Goal: Task Accomplishment & Management: Manage account settings

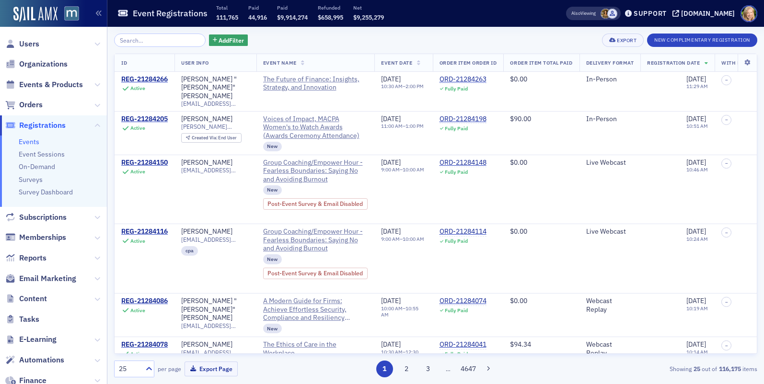
scroll to position [593, 0]
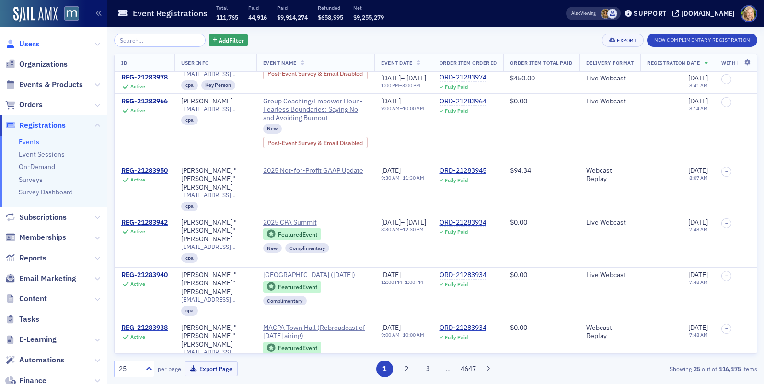
click at [31, 47] on span "Users" at bounding box center [29, 44] width 20 height 11
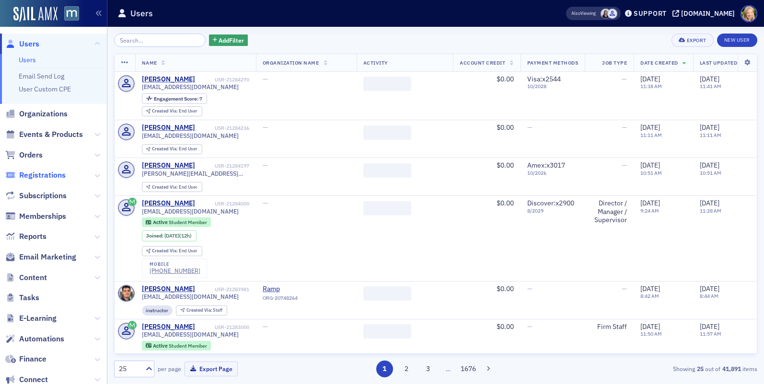
click at [40, 174] on span "Registrations" at bounding box center [42, 175] width 47 height 11
click at [39, 165] on span "Registrations" at bounding box center [53, 175] width 107 height 21
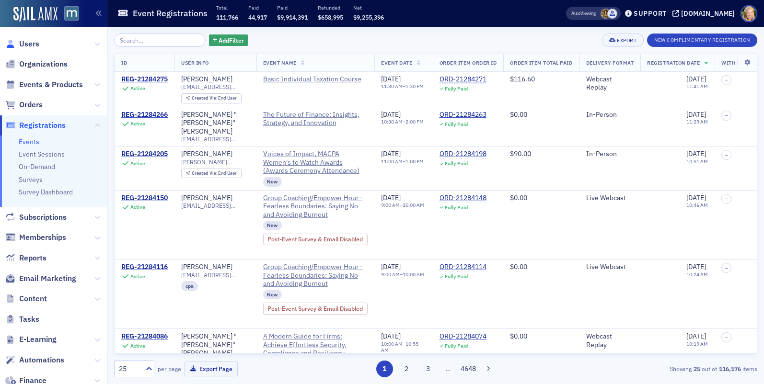
click at [15, 47] on icon at bounding box center [10, 44] width 11 height 9
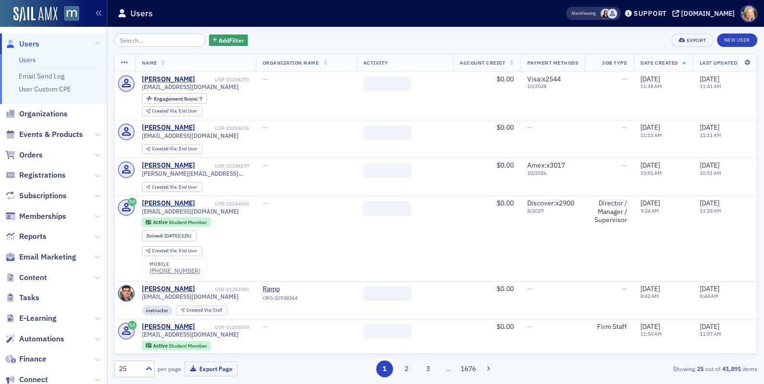
click at [124, 41] on input "search" at bounding box center [160, 40] width 92 height 13
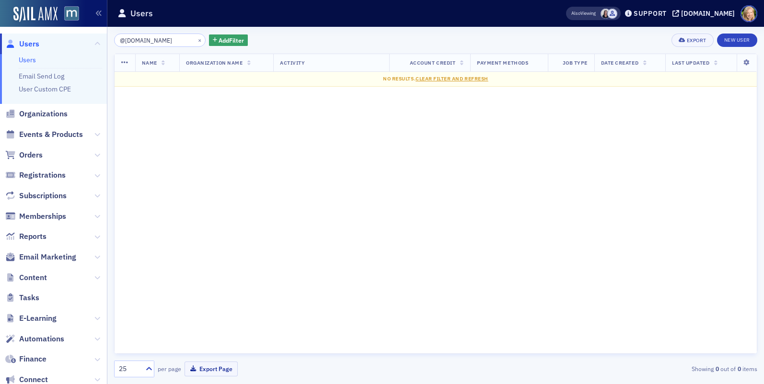
type input "@[DOMAIN_NAME]"
click at [293, 44] on div "@[DOMAIN_NAME] × Add Filter Export New User" at bounding box center [435, 40] width 643 height 13
click at [175, 40] on input "@[DOMAIN_NAME]" at bounding box center [160, 40] width 92 height 13
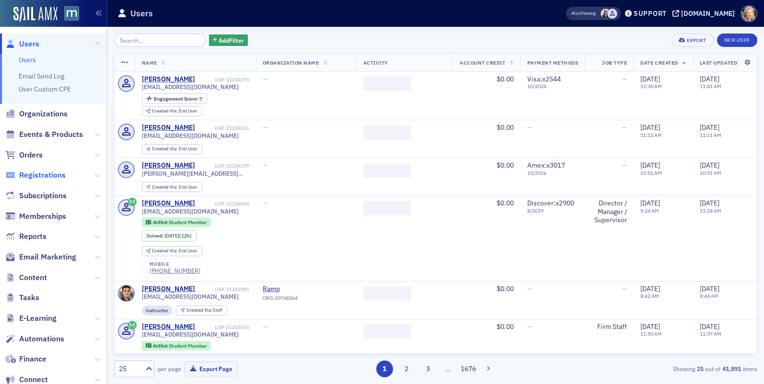
click at [39, 172] on span "Registrations" at bounding box center [42, 175] width 47 height 11
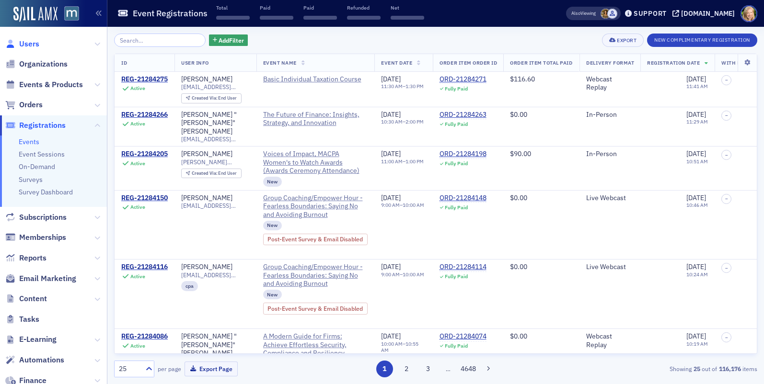
click at [29, 46] on span "Users" at bounding box center [29, 44] width 20 height 11
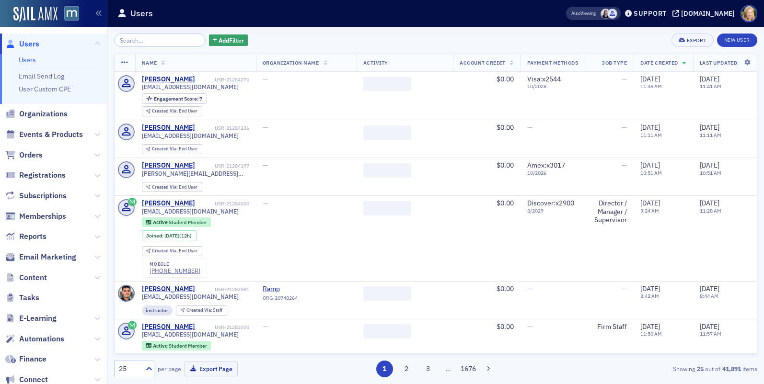
click at [47, 126] on span "Events & Products" at bounding box center [53, 135] width 107 height 21
click at [47, 119] on span "Organizations" at bounding box center [43, 114] width 48 height 11
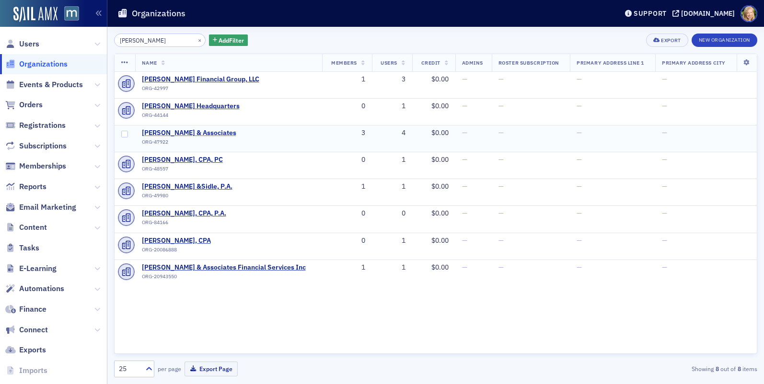
type input "[PERSON_NAME]"
click at [191, 133] on span "[PERSON_NAME] & Associates" at bounding box center [189, 133] width 94 height 9
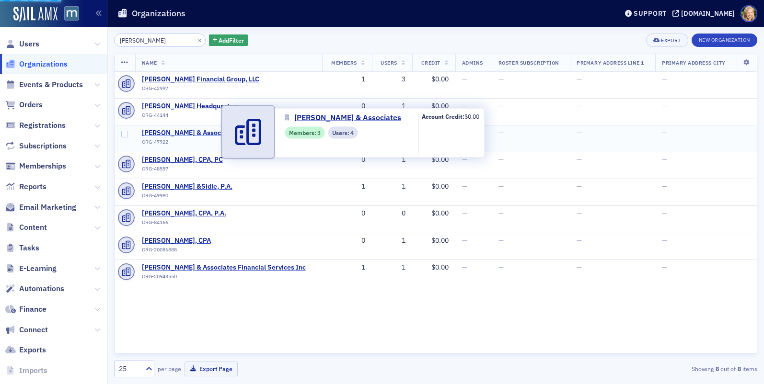
select select "US"
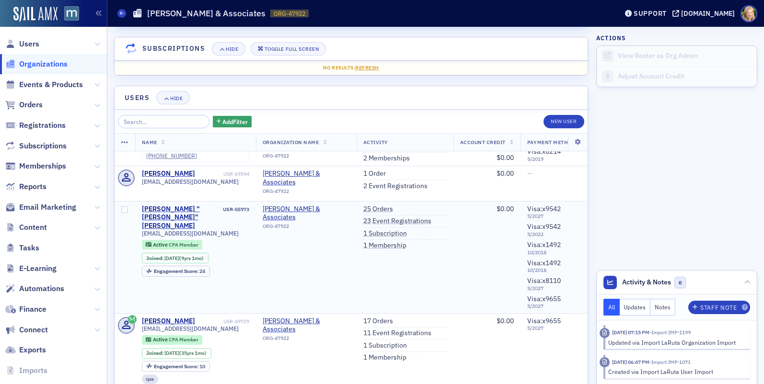
scroll to position [877, 0]
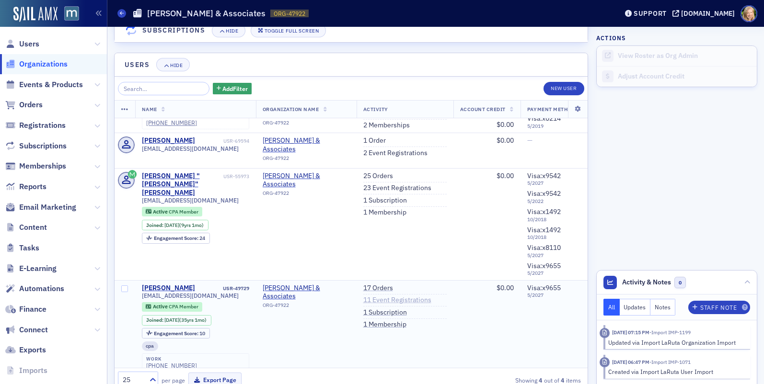
click at [397, 296] on link "11 Event Registrations" at bounding box center [397, 300] width 68 height 9
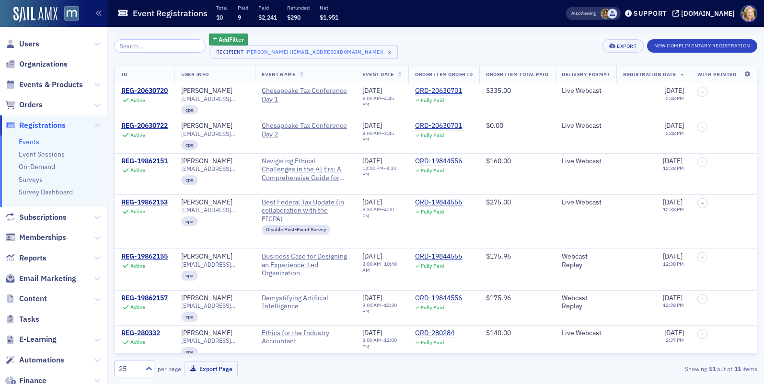
select select "US"
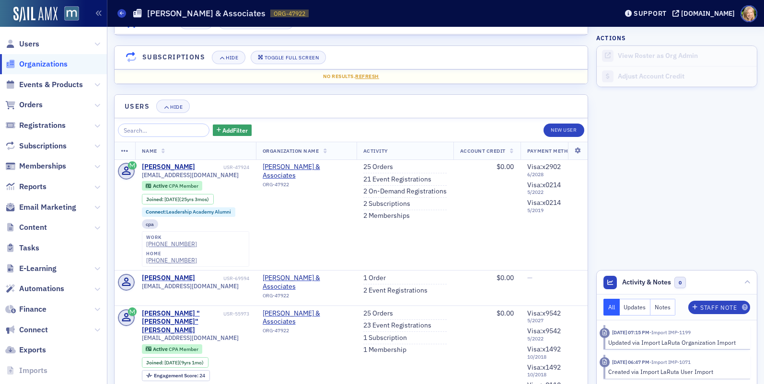
scroll to position [877, 0]
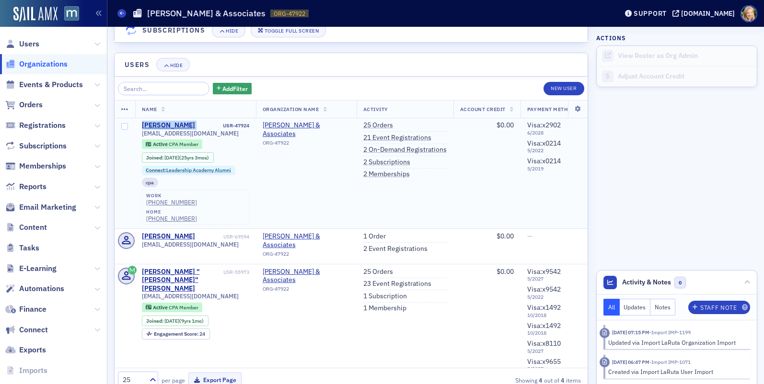
drag, startPoint x: 204, startPoint y: 100, endPoint x: 140, endPoint y: 101, distance: 63.8
click at [140, 118] on td "[PERSON_NAME] USR-47924 [EMAIL_ADDRESS][DOMAIN_NAME] Active CPA Member Joined :…" at bounding box center [195, 173] width 121 height 111
copy div "[PERSON_NAME]"
click at [251, 144] on td "[PERSON_NAME] USR-47924 [EMAIL_ADDRESS][DOMAIN_NAME] Active CPA Member Joined :…" at bounding box center [195, 173] width 121 height 111
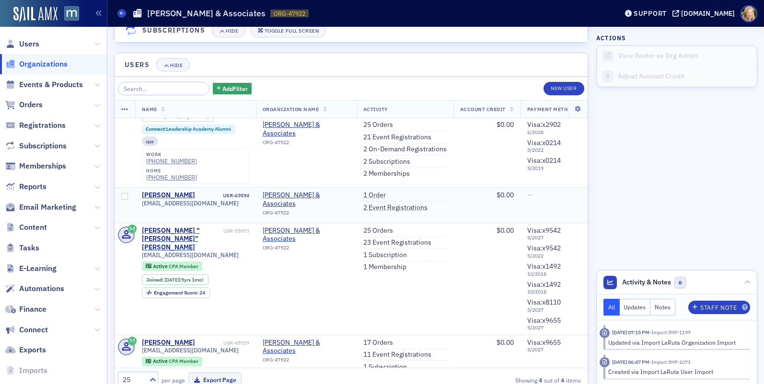
scroll to position [43, 0]
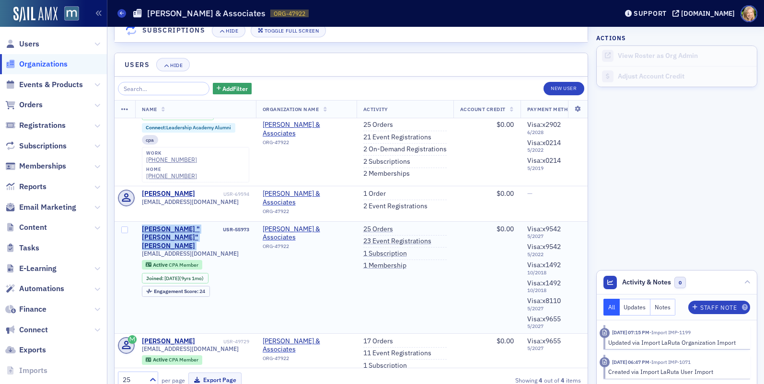
drag, startPoint x: 214, startPoint y: 180, endPoint x: 130, endPoint y: 180, distance: 83.9
click at [130, 221] on tr "[PERSON_NAME] "[PERSON_NAME]" [PERSON_NAME] USR-55973 [EMAIL_ADDRESS][DOMAIN_NA…" at bounding box center [440, 277] width 651 height 112
copy tr "[PERSON_NAME] "[PERSON_NAME]" [PERSON_NAME]"
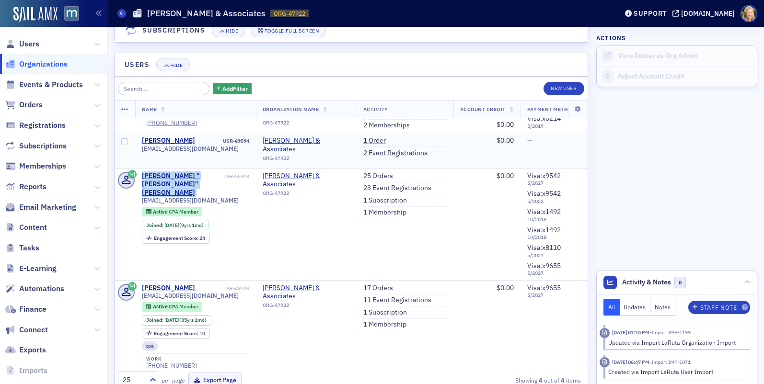
scroll to position [0, 0]
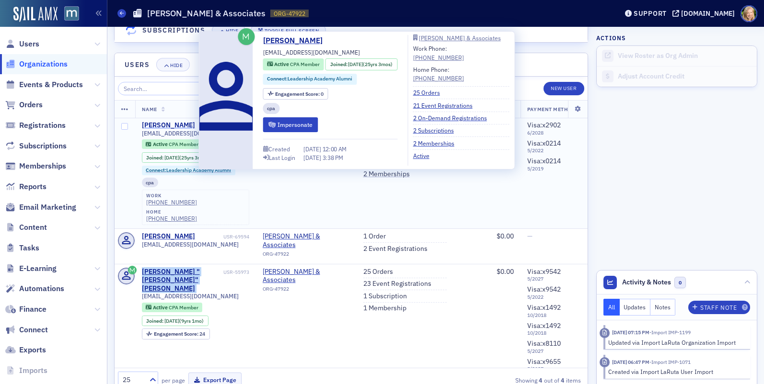
click at [183, 121] on div "[PERSON_NAME]" at bounding box center [168, 125] width 53 height 9
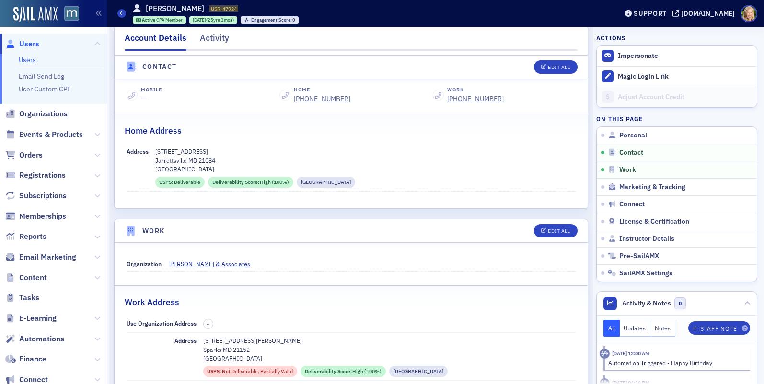
scroll to position [521, 0]
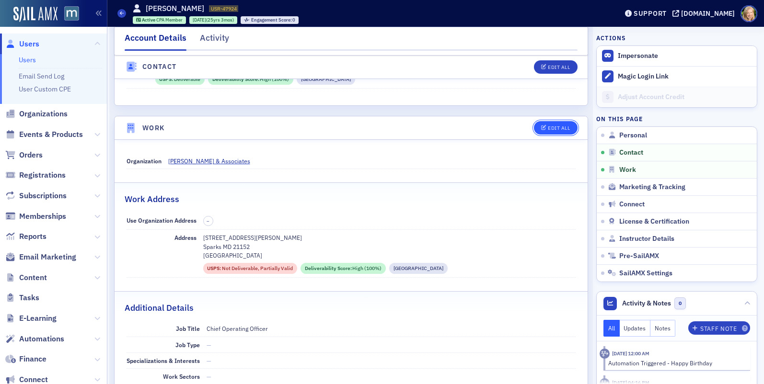
click at [554, 126] on div "Edit All" at bounding box center [559, 128] width 22 height 5
select select "US"
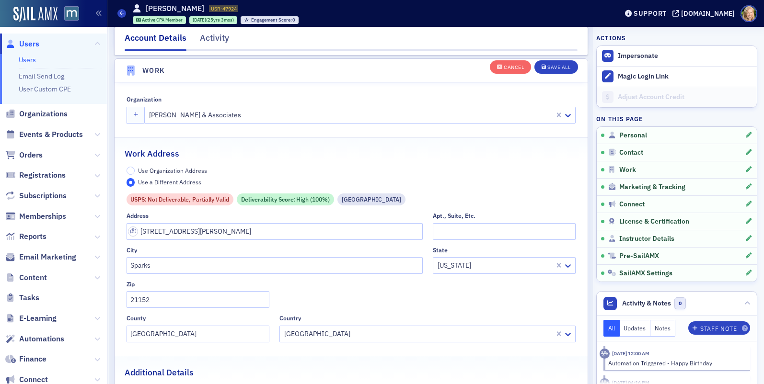
scroll to position [778, 0]
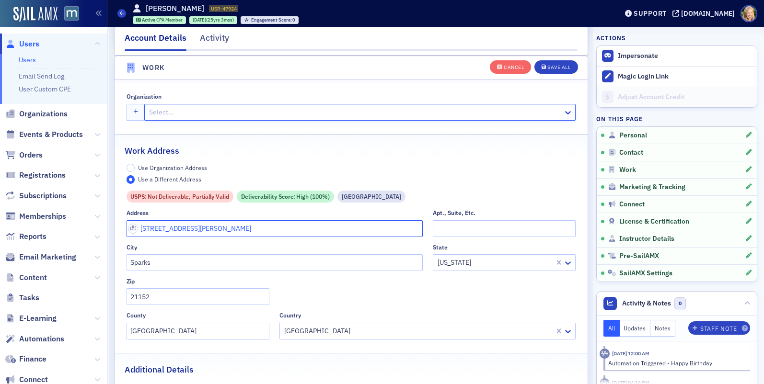
click at [360, 221] on input "[STREET_ADDRESS][PERSON_NAME]" at bounding box center [275, 229] width 296 height 17
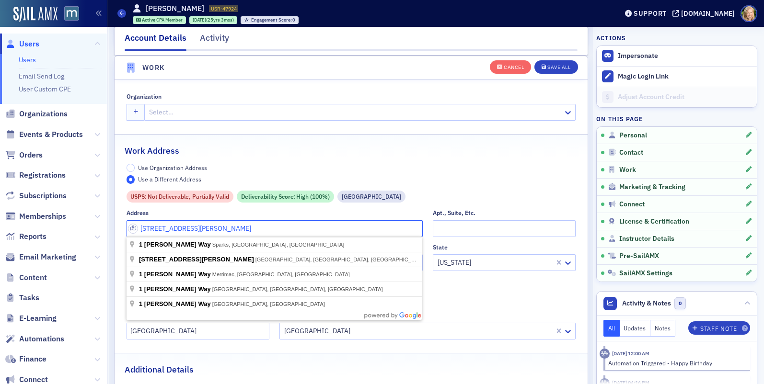
click at [360, 221] on input "[STREET_ADDRESS][PERSON_NAME]" at bounding box center [275, 229] width 296 height 17
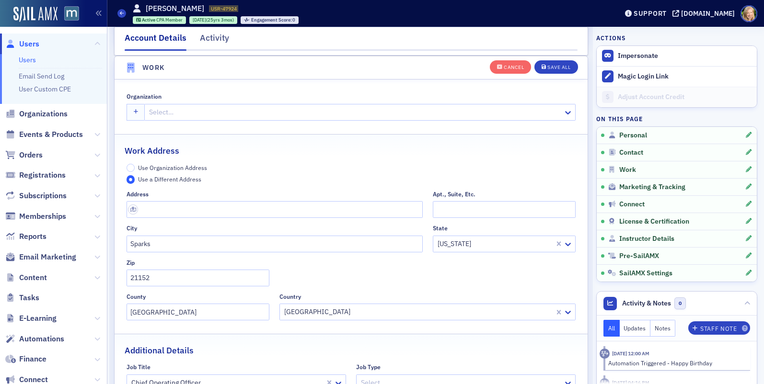
click at [390, 175] on div "Use Organization Address Use a Different Address" at bounding box center [352, 174] width 450 height 20
click at [242, 281] on input "21152" at bounding box center [198, 278] width 143 height 17
click at [477, 242] on div at bounding box center [495, 244] width 117 height 12
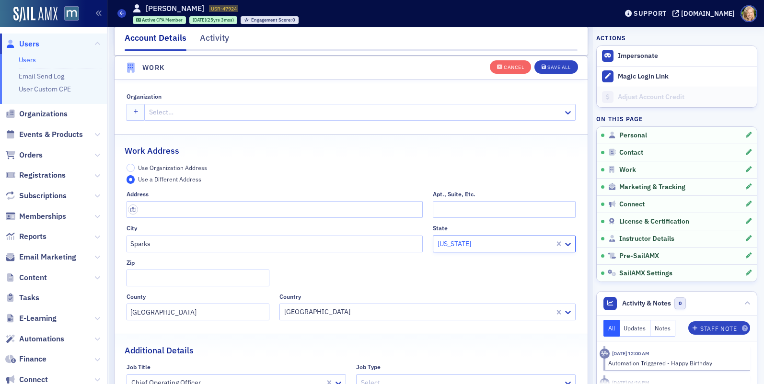
click at [477, 242] on div at bounding box center [495, 244] width 117 height 12
click at [263, 313] on input "[GEOGRAPHIC_DATA]" at bounding box center [198, 312] width 143 height 17
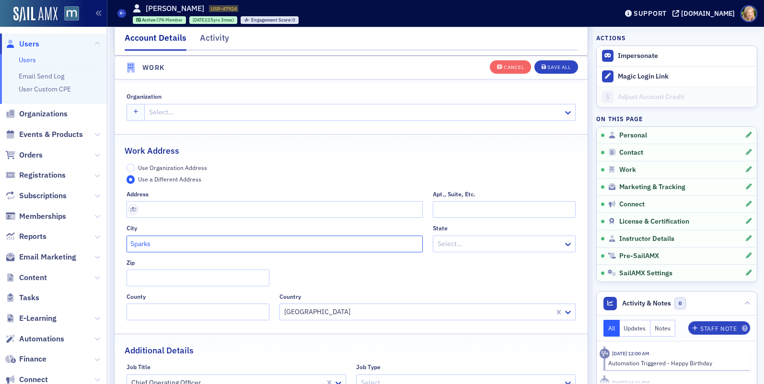
click at [261, 243] on input "Sparks" at bounding box center [275, 244] width 296 height 17
click at [385, 143] on div "Work Address" at bounding box center [351, 146] width 453 height 23
click at [566, 68] on div "Save All" at bounding box center [558, 67] width 23 height 5
